Goal: Entertainment & Leisure: Browse casually

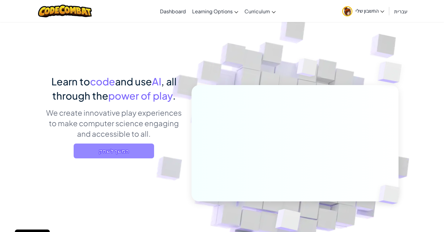
click at [132, 148] on span "המשך לשחק" at bounding box center [114, 150] width 80 height 15
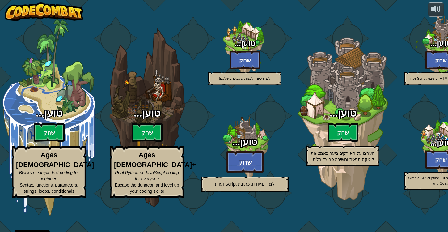
select select "he"
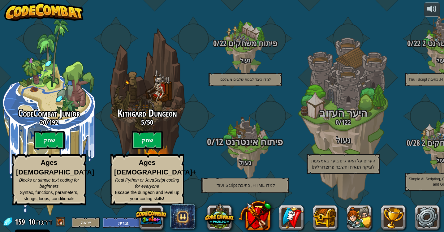
click at [241, 166] on h4 "נעול" at bounding box center [245, 162] width 118 height 7
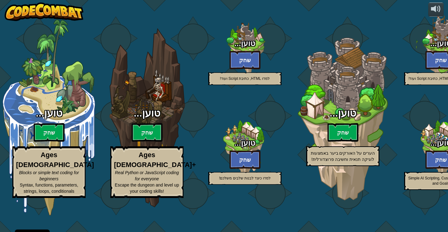
click at [239, 169] on btn "שחק" at bounding box center [245, 159] width 31 height 19
select select "he"
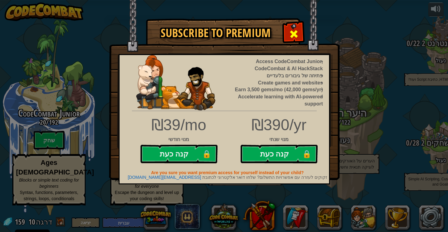
click at [290, 28] on div at bounding box center [293, 33] width 19 height 19
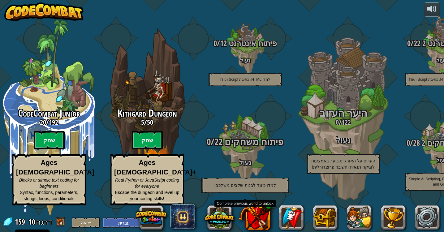
click at [246, 183] on div "פיתוח משחקים 0 / 22 נעול למדו כיצד לבנות שלבים משלכם!" at bounding box center [245, 165] width 118 height 56
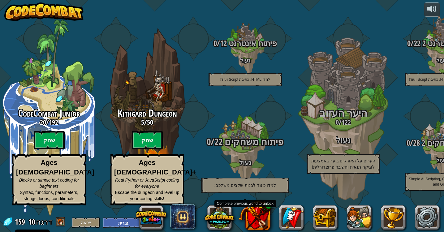
click at [246, 183] on div "פיתוח משחקים 0 / 22 נעול למדו כיצד לבנות שלבים משלכם!" at bounding box center [245, 165] width 118 height 56
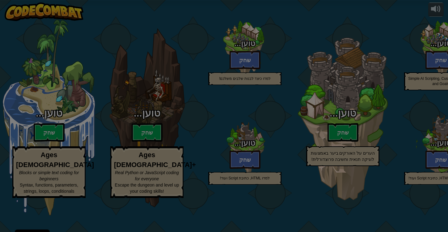
select select "he"
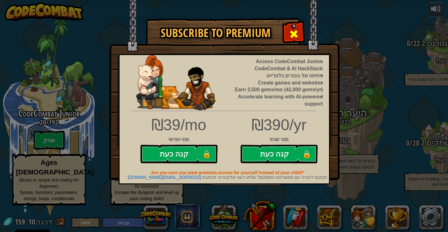
click at [297, 34] on span at bounding box center [294, 34] width 10 height 10
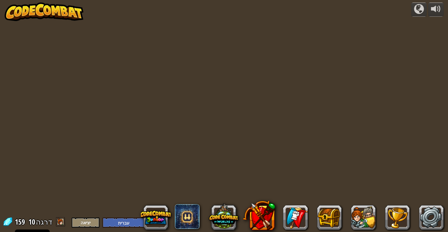
select select "he"
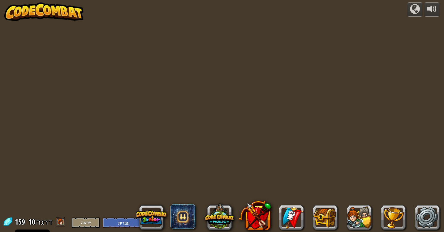
select select "he"
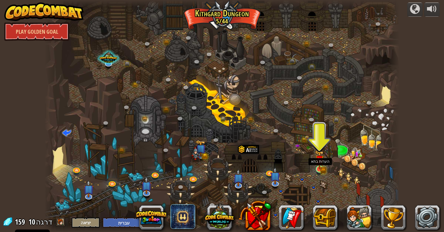
click at [321, 163] on img at bounding box center [319, 159] width 5 height 5
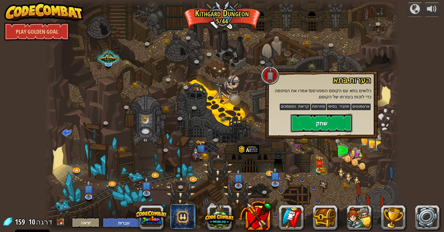
click at [318, 126] on button "שחק" at bounding box center [321, 123] width 62 height 19
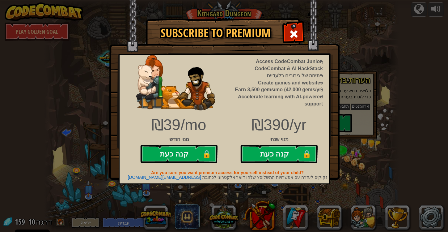
click at [155, 66] on img at bounding box center [175, 82] width 79 height 55
click at [296, 33] on span at bounding box center [294, 34] width 10 height 10
